Goal: Communication & Community: Answer question/provide support

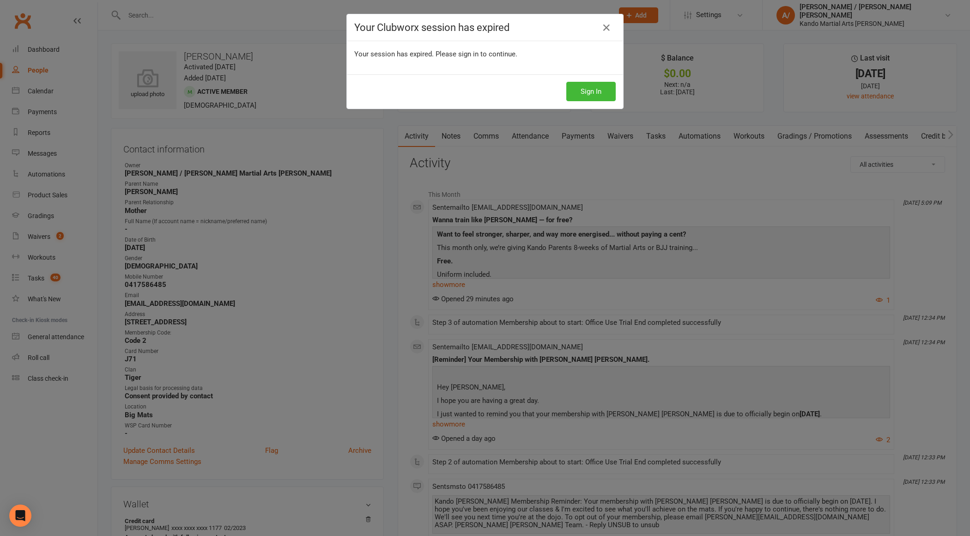
click at [23, 21] on div "Your Clubworx session has expired Your session has expired. Please sign in to c…" at bounding box center [485, 268] width 970 height 536
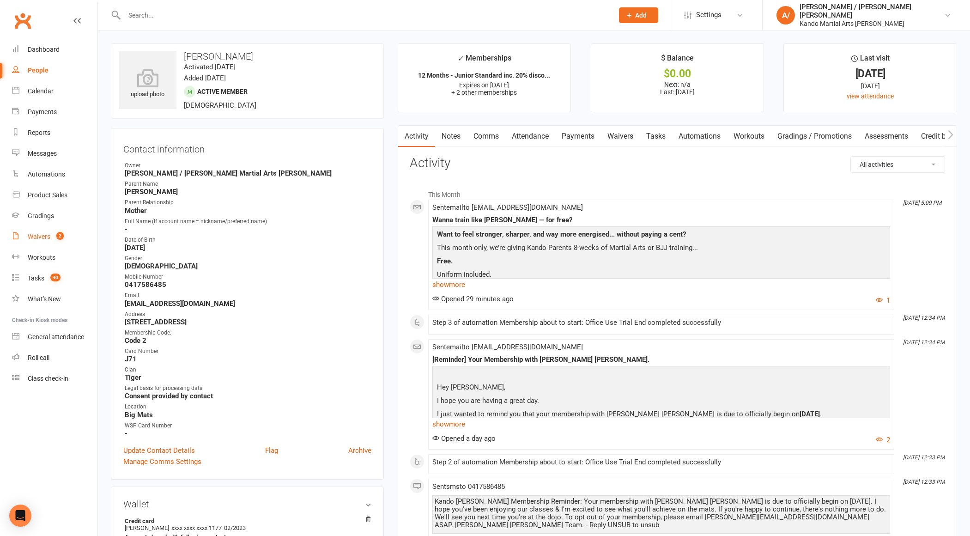
click at [49, 238] on div "Waivers" at bounding box center [39, 236] width 23 height 7
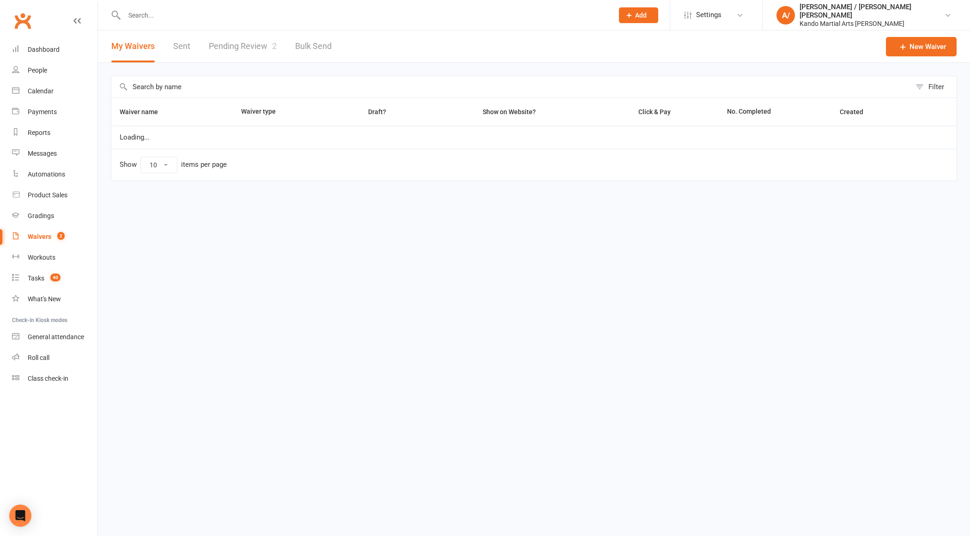
click at [237, 48] on link "Pending Review 2" at bounding box center [243, 46] width 68 height 32
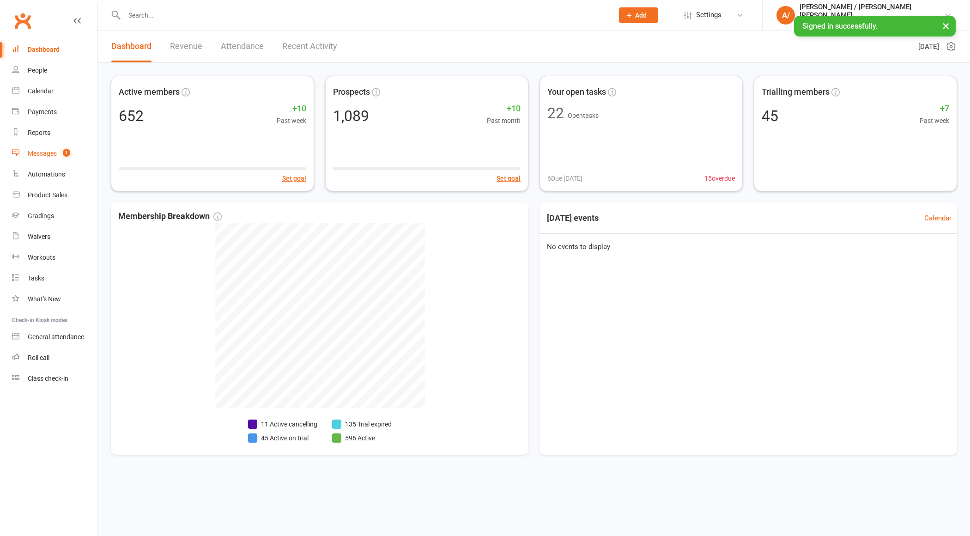
click at [66, 155] on span "1" at bounding box center [66, 153] width 7 height 8
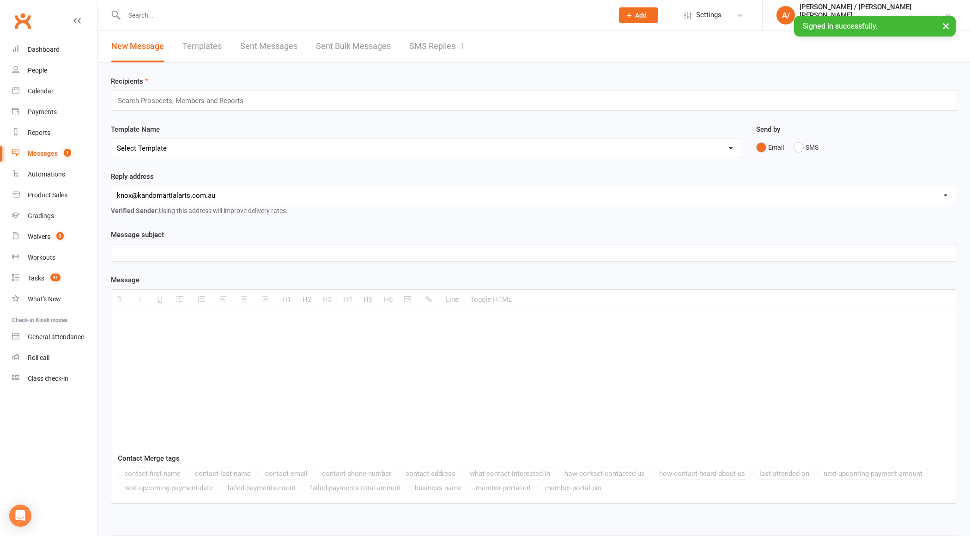
click at [457, 48] on link "SMS Replies 1" at bounding box center [436, 46] width 55 height 32
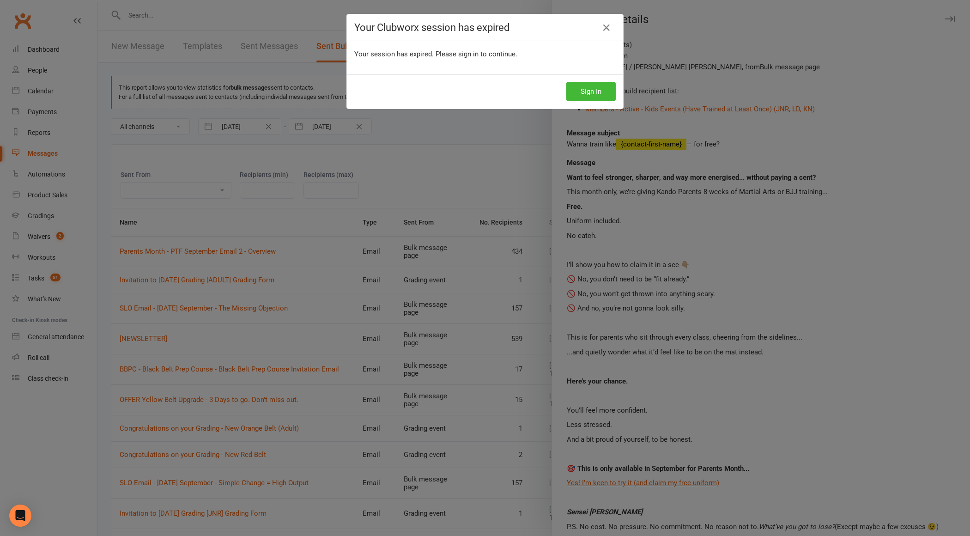
select select "50"
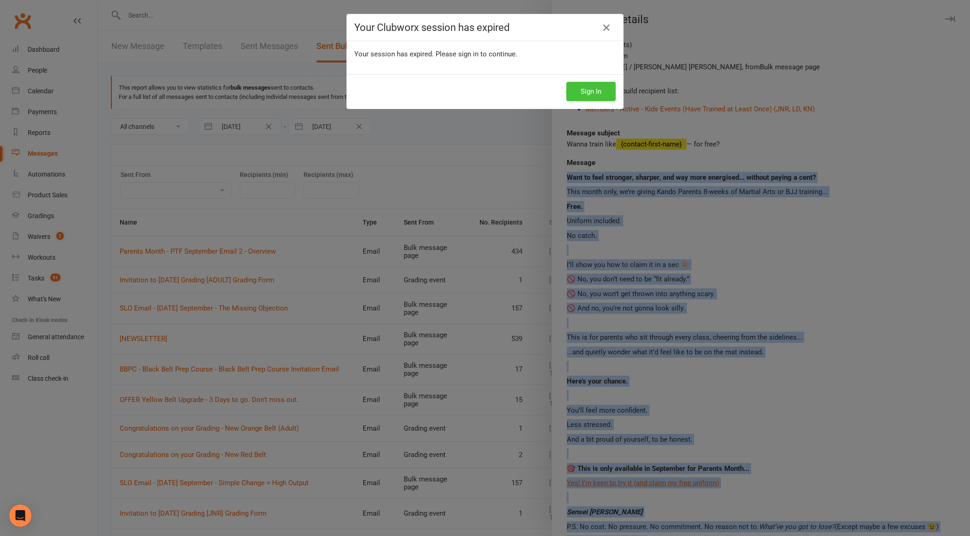
scroll to position [149, 0]
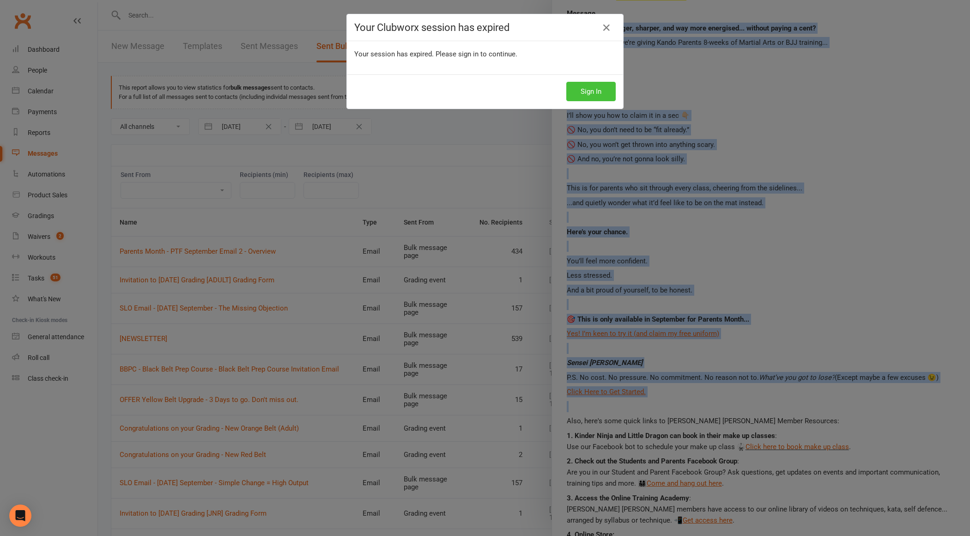
click at [586, 86] on button "Sign In" at bounding box center [590, 91] width 49 height 19
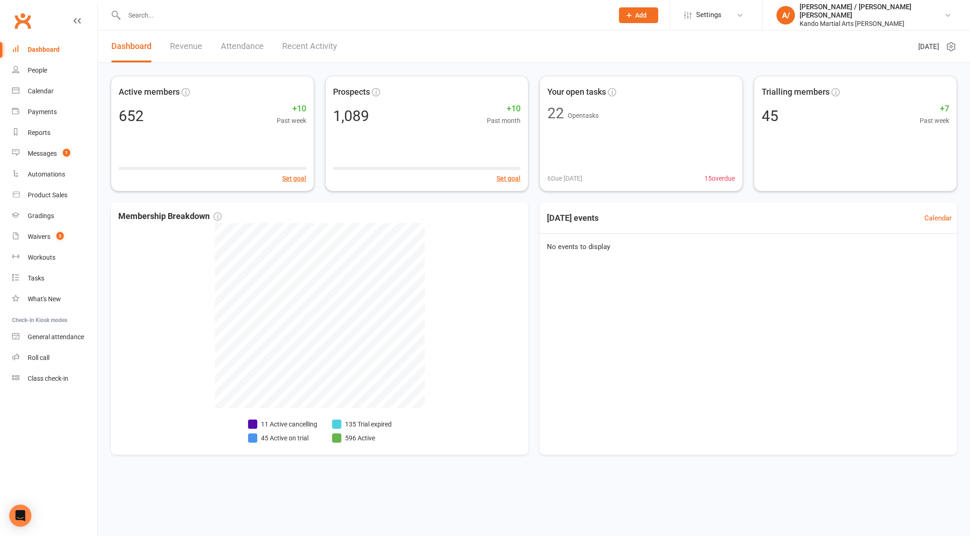
click at [146, 12] on input "text" at bounding box center [363, 15] width 485 height 13
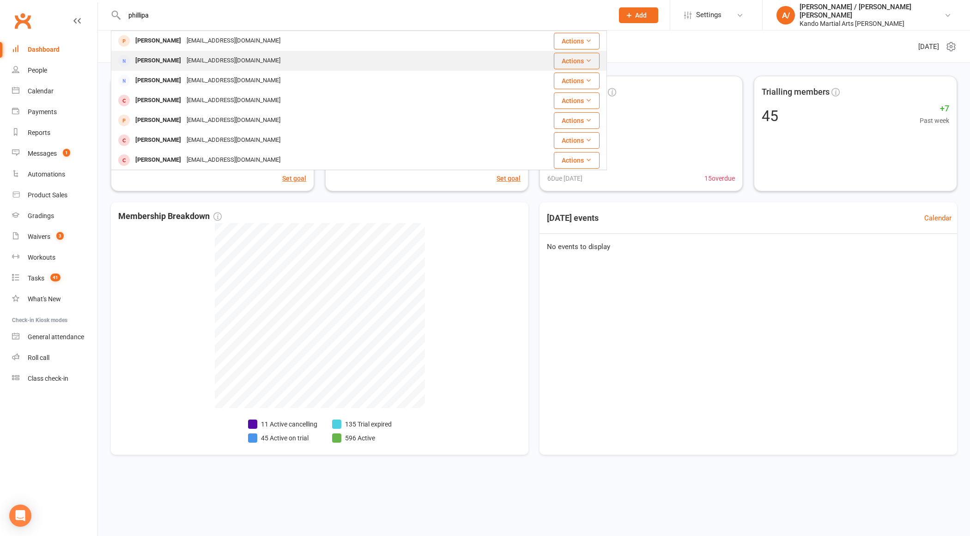
type input "phillipa"
click at [158, 64] on div "Philippa Wright" at bounding box center [158, 60] width 51 height 13
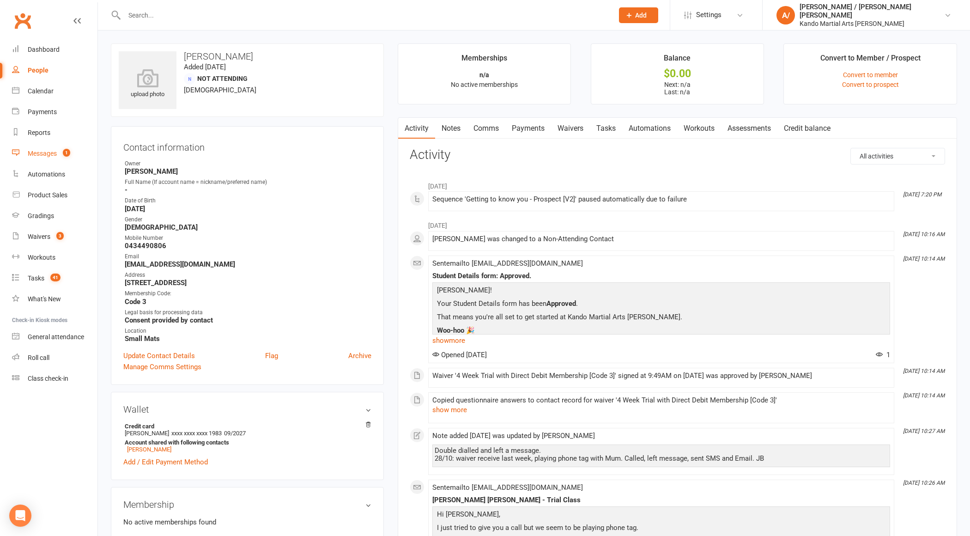
click at [58, 154] on link "Messages 1" at bounding box center [54, 153] width 85 height 21
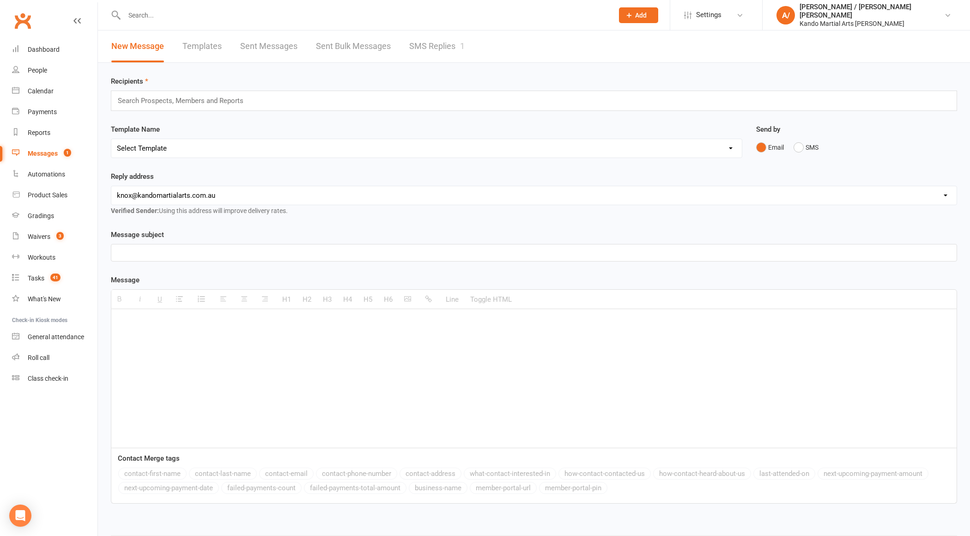
click at [434, 41] on link "SMS Replies 1" at bounding box center [436, 46] width 55 height 32
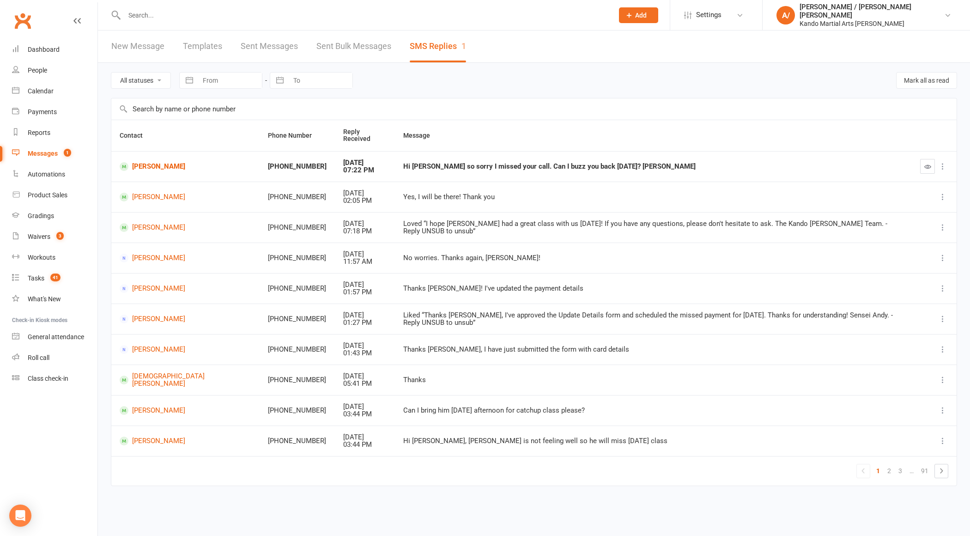
click at [18, 19] on link "Clubworx" at bounding box center [22, 20] width 23 height 23
